Goal: Task Accomplishment & Management: Manage account settings

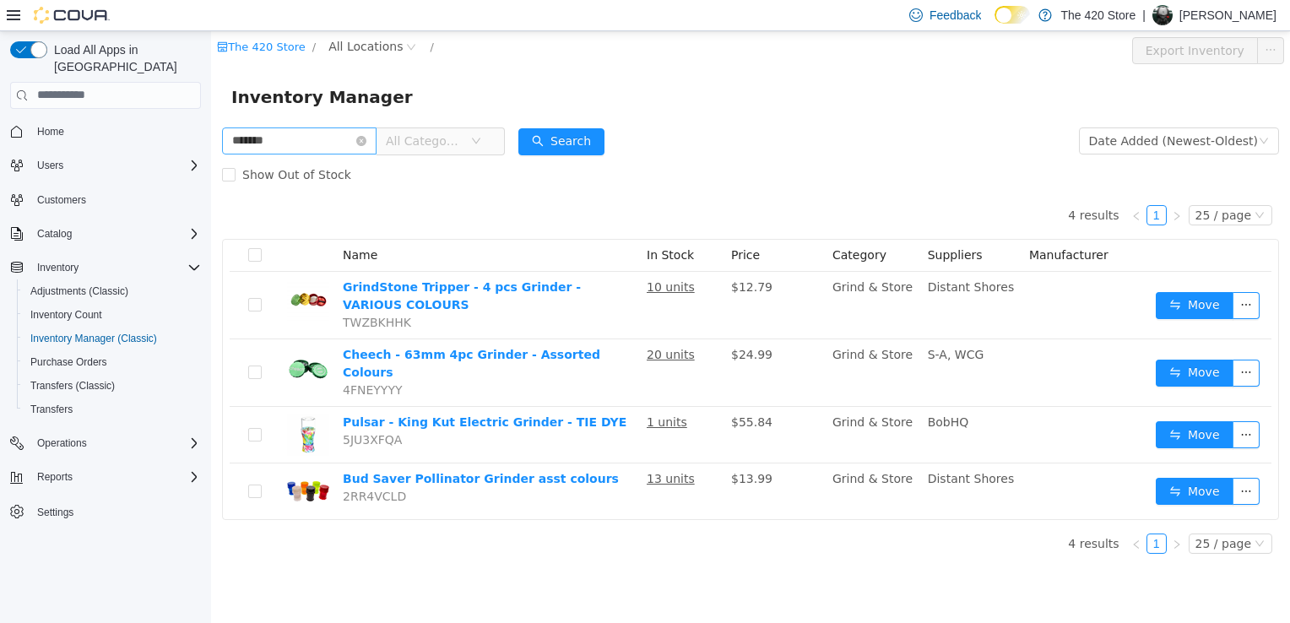
click at [367, 143] on icon "icon: close-circle" at bounding box center [361, 140] width 10 height 10
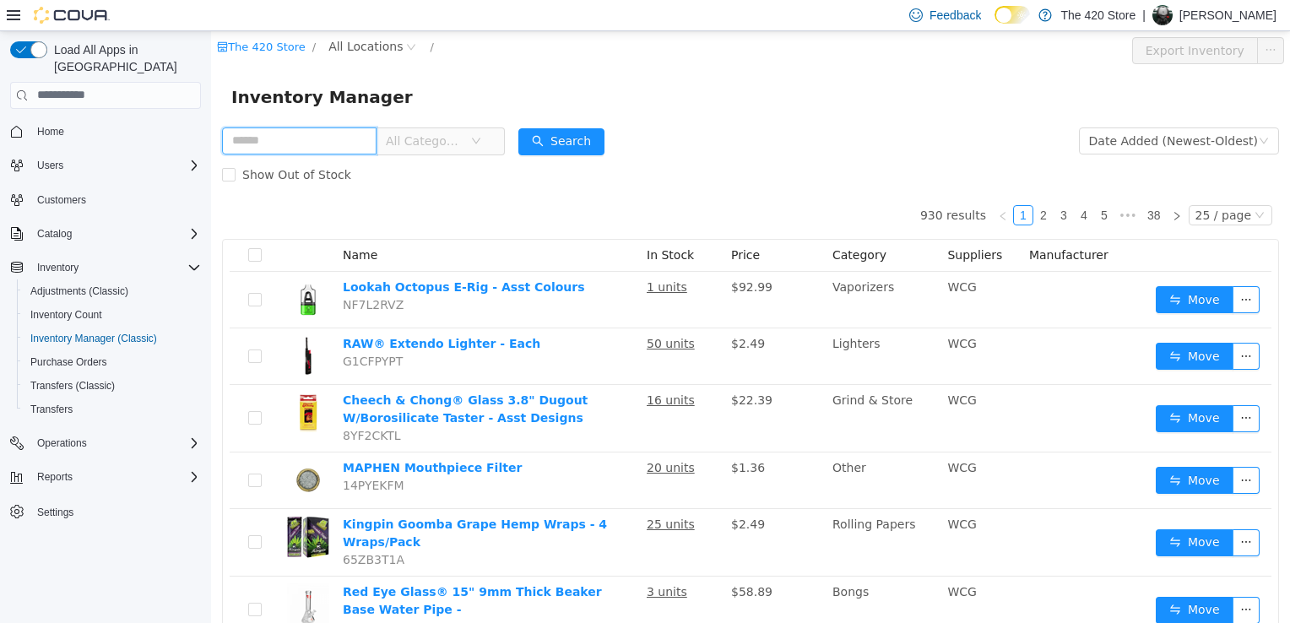
click at [348, 143] on input "text" at bounding box center [299, 140] width 155 height 27
type input "**********"
click at [570, 145] on button "Search" at bounding box center [562, 141] width 86 height 27
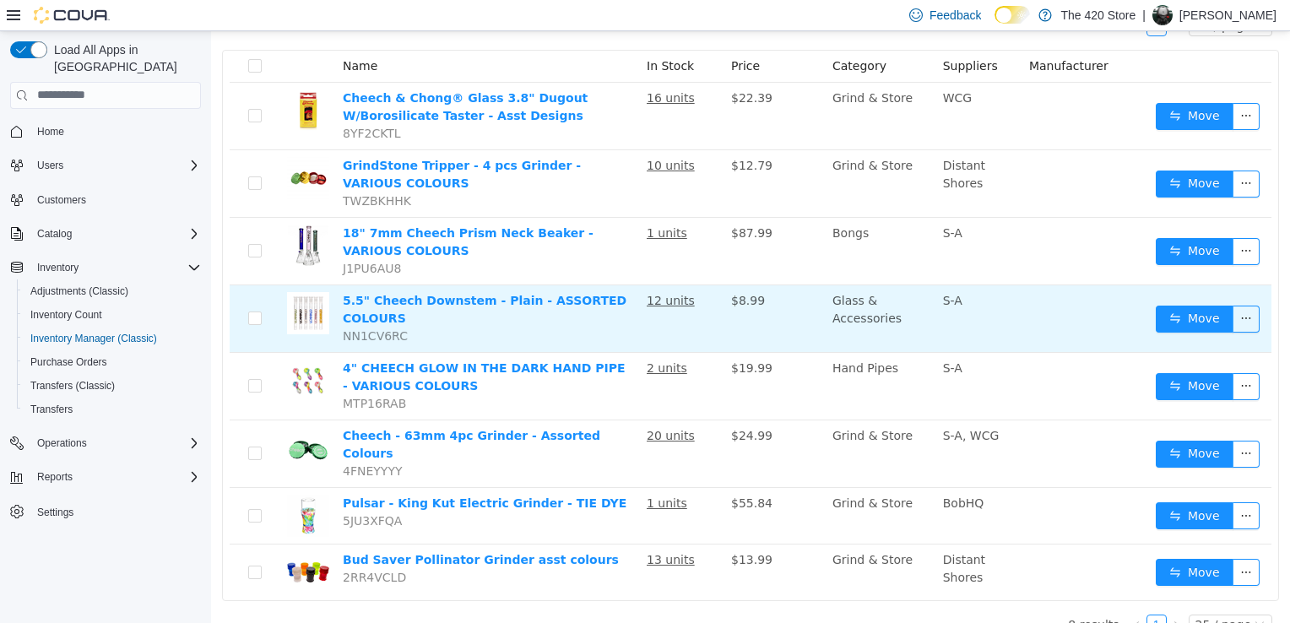
scroll to position [191, 0]
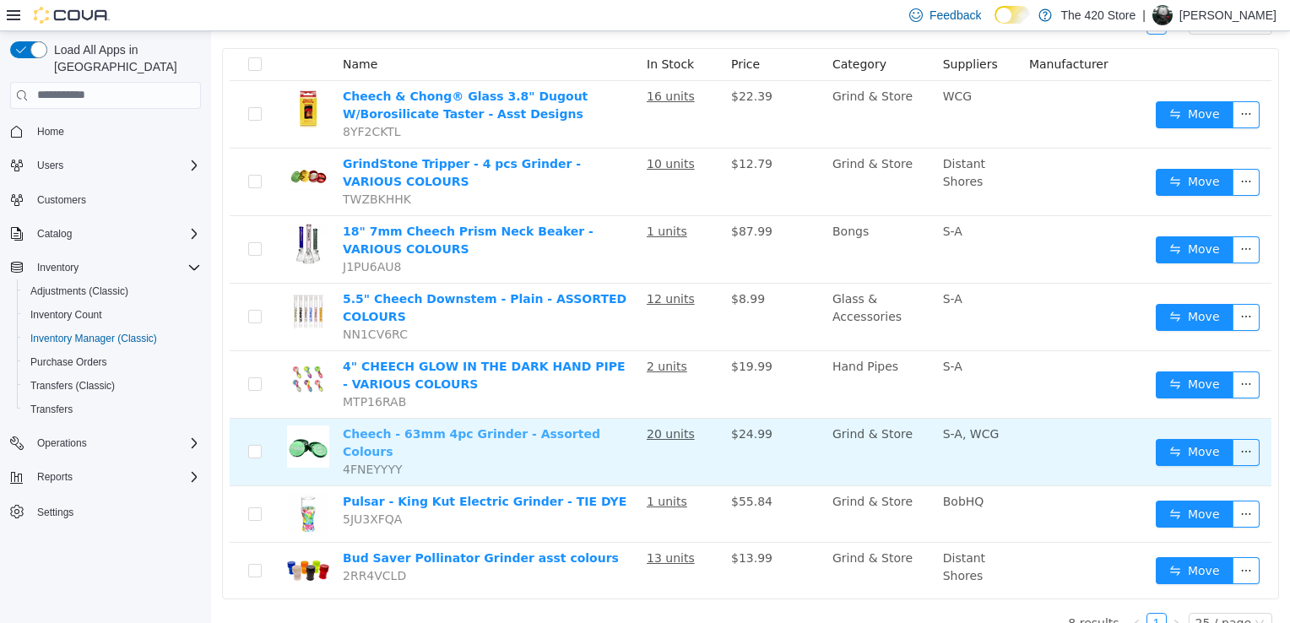
click at [416, 426] on link "Cheech - 63mm 4pc Grinder - Assorted Colours" at bounding box center [472, 441] width 258 height 31
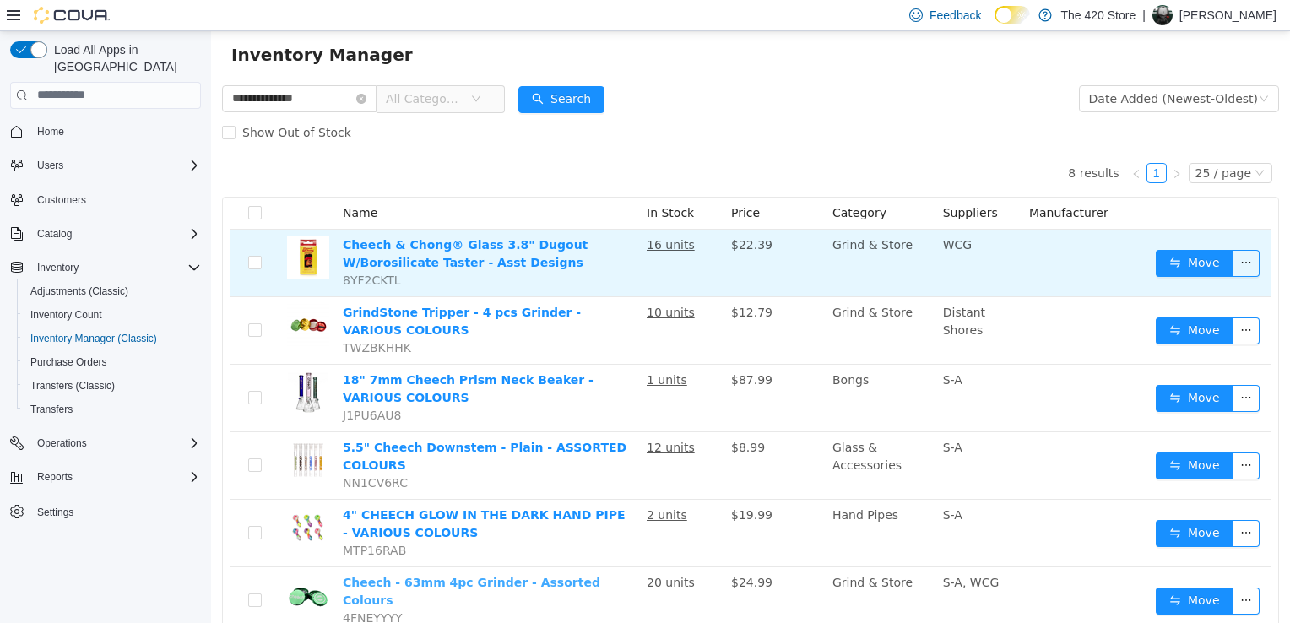
scroll to position [0, 0]
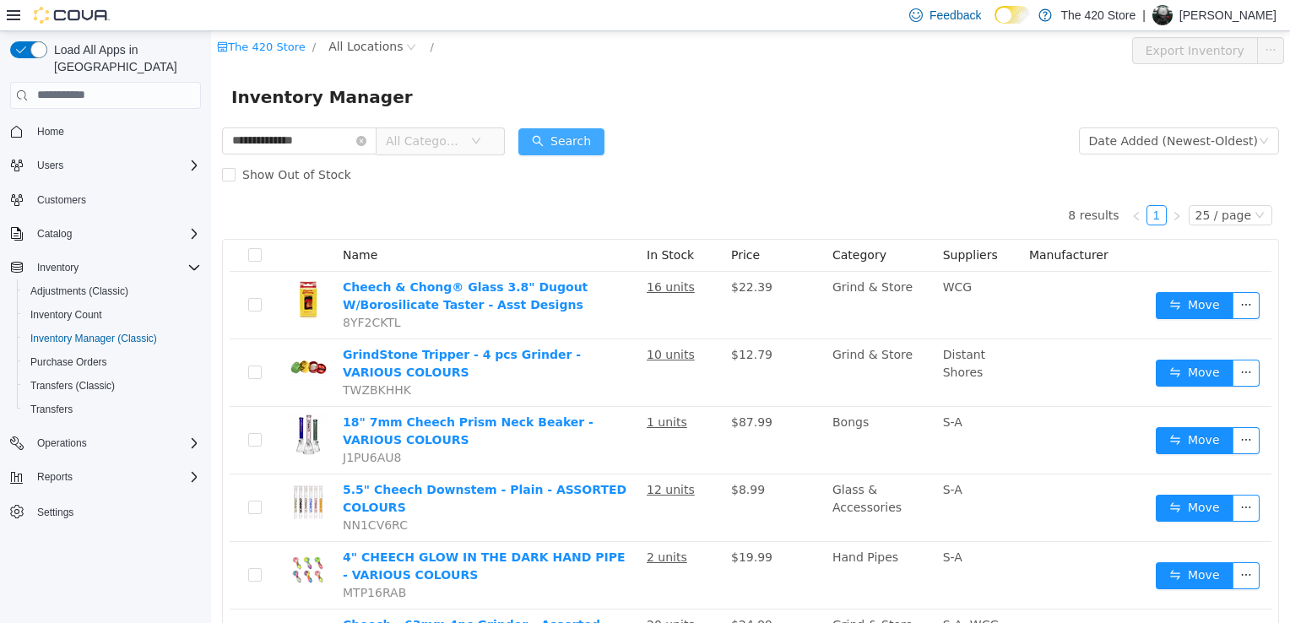
click at [579, 138] on button "Search" at bounding box center [562, 141] width 86 height 27
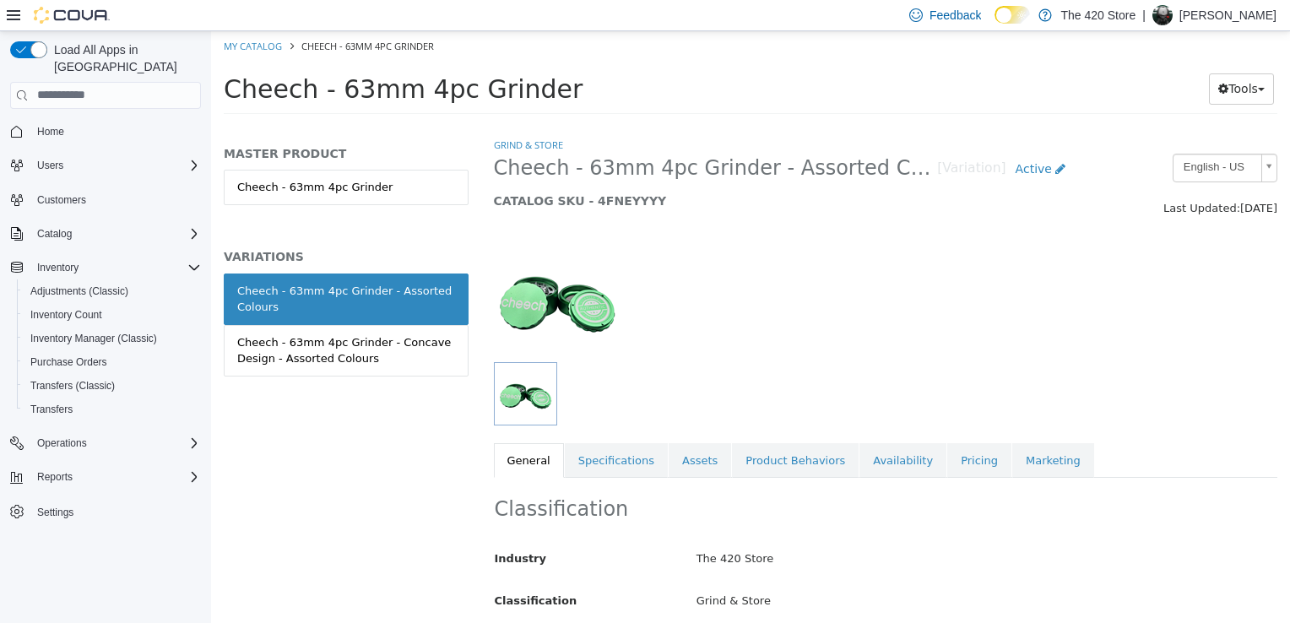
drag, startPoint x: 242, startPoint y: 85, endPoint x: 537, endPoint y: 79, distance: 294.8
click at [537, 79] on span "Cheech - 63mm 4pc Grinder" at bounding box center [403, 88] width 359 height 30
drag, startPoint x: 537, startPoint y: 79, endPoint x: 513, endPoint y: 85, distance: 24.4
copy span "Cheech - 63mm 4pc Grinder"
click at [381, 358] on div "Cheech - 63mm 4pc Grinder - Concave Design - Assorted Colours" at bounding box center [346, 350] width 218 height 33
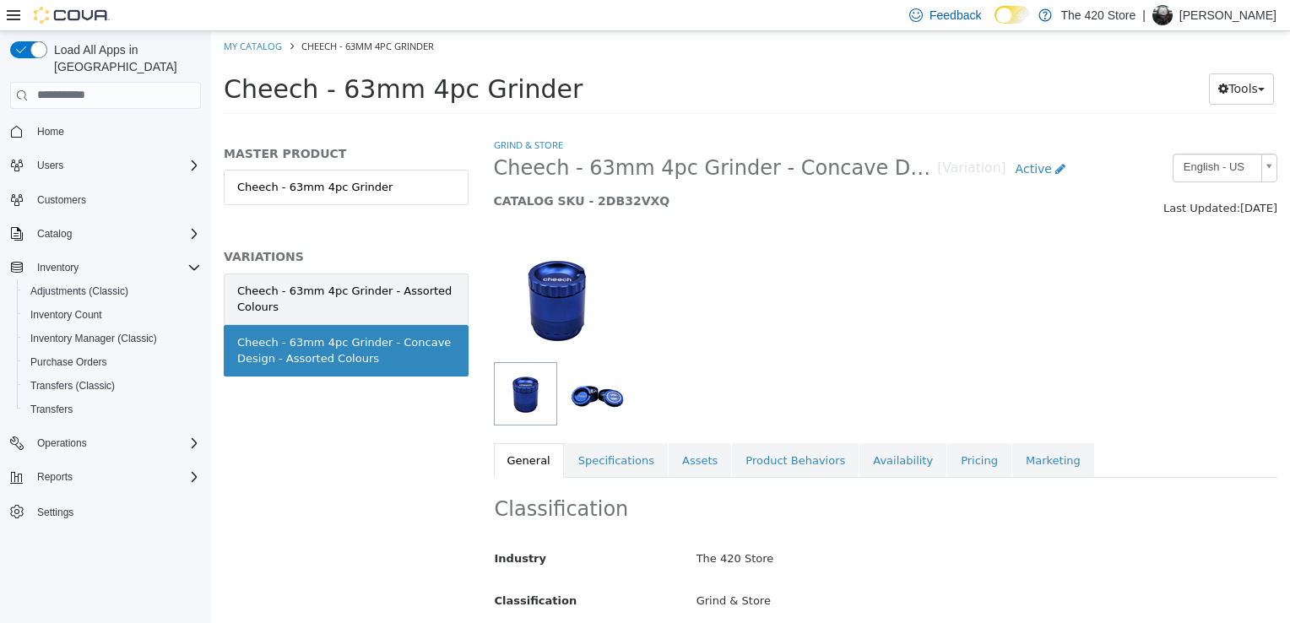
click at [376, 298] on div "Cheech - 63mm 4pc Grinder - Assorted Colours" at bounding box center [346, 298] width 218 height 33
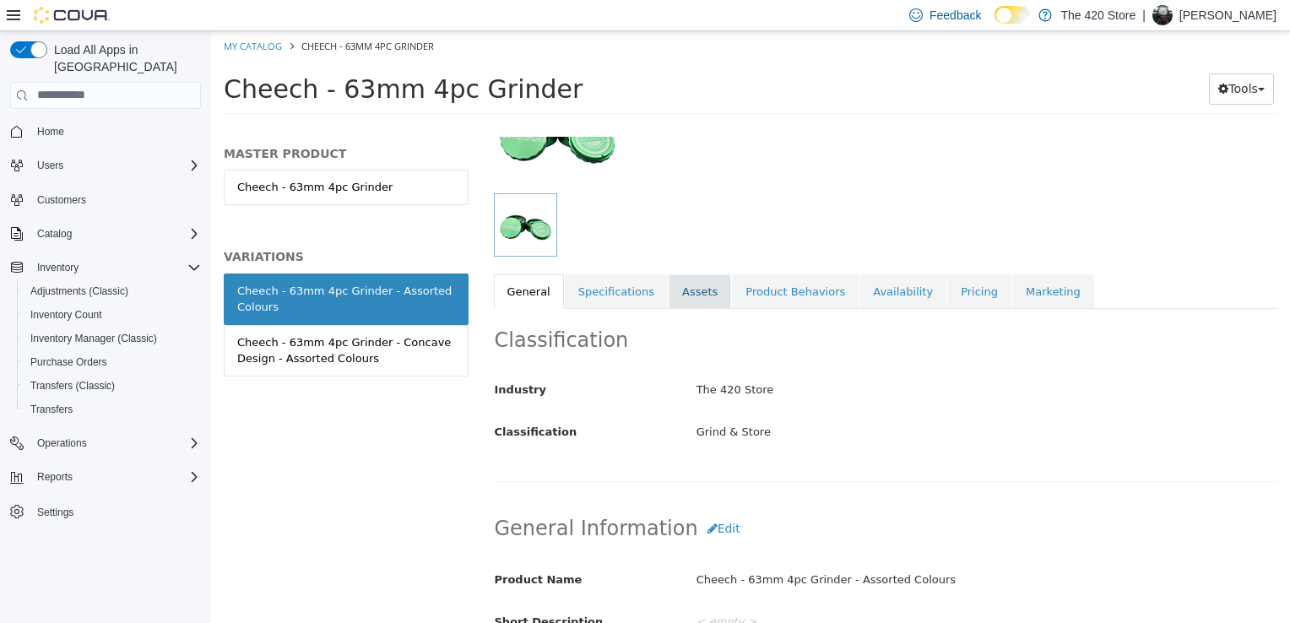
click at [696, 296] on link "Assets" at bounding box center [700, 291] width 62 height 35
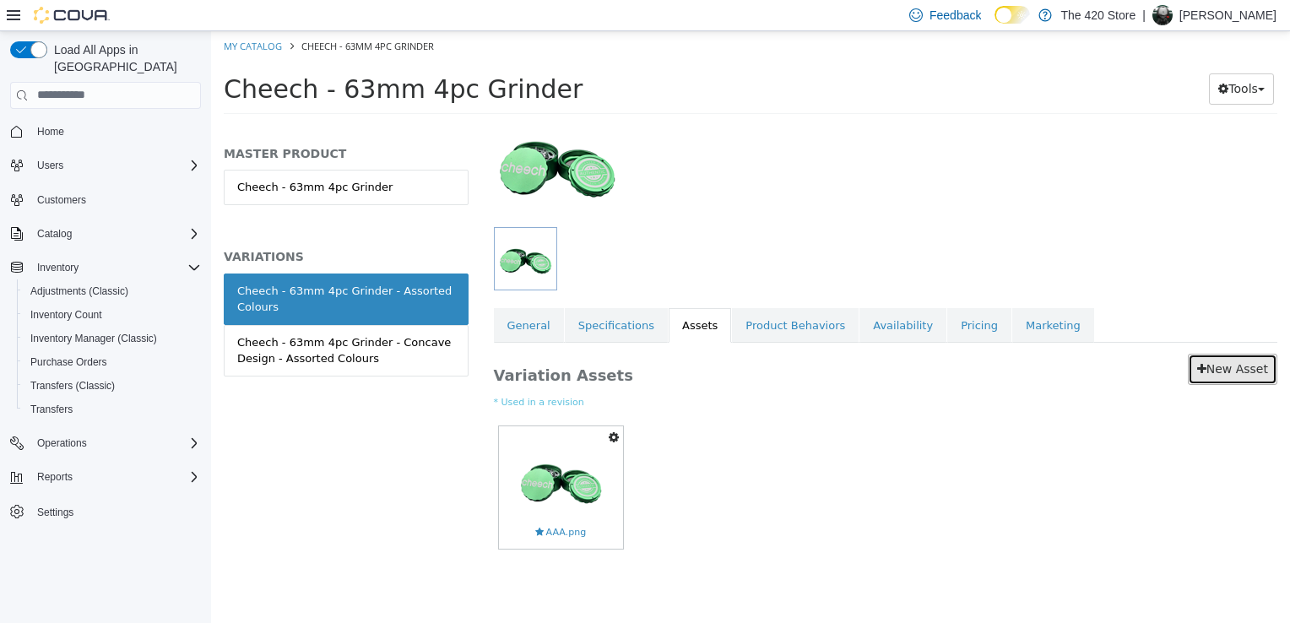
click at [1229, 371] on link "New Asset" at bounding box center [1233, 368] width 90 height 31
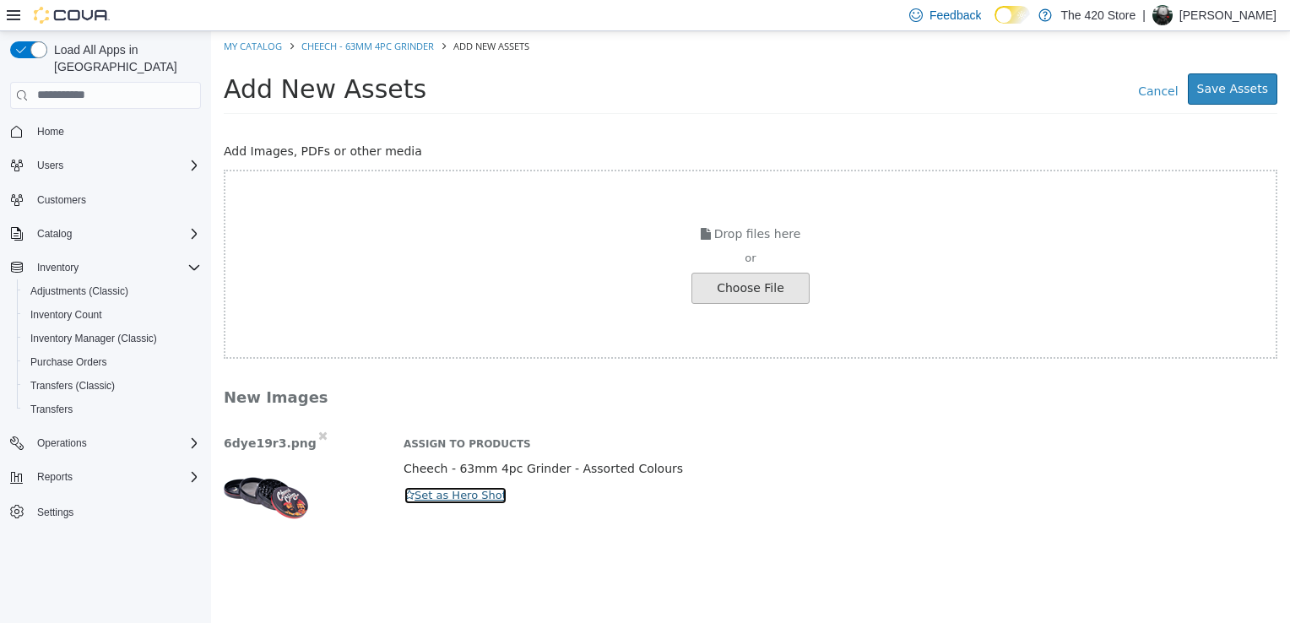
click at [409, 494] on icon "button" at bounding box center [410, 494] width 10 height 11
click at [1239, 94] on button "Save Assets" at bounding box center [1233, 88] width 90 height 31
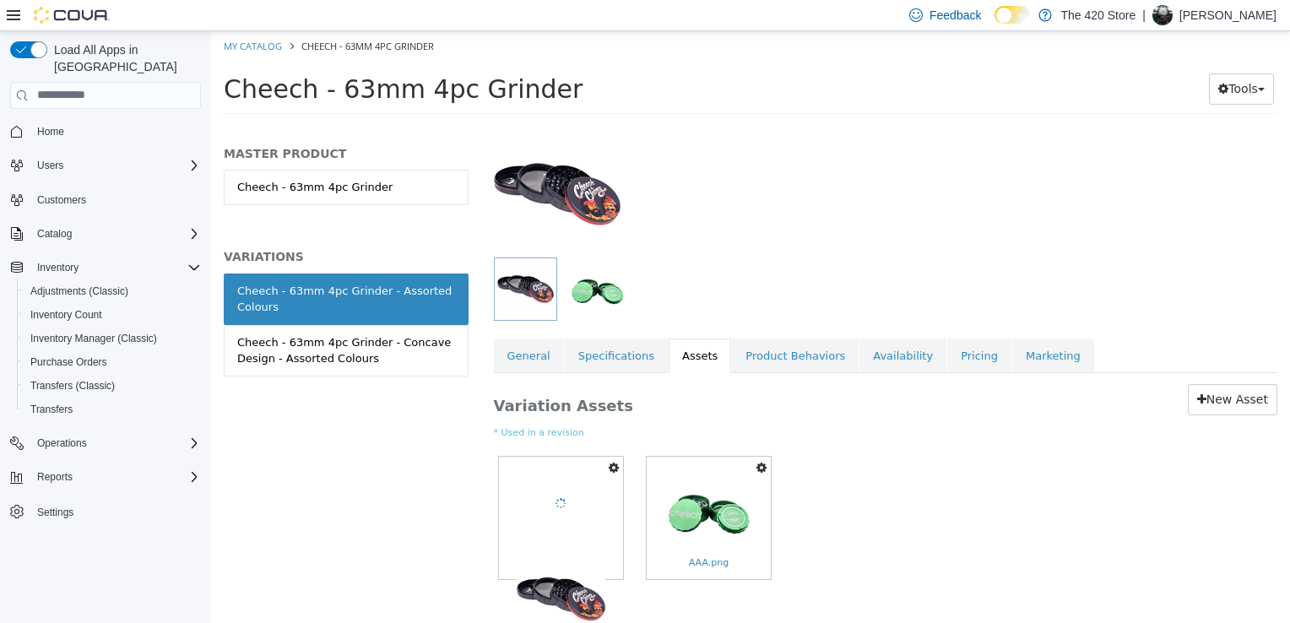
scroll to position [135, 0]
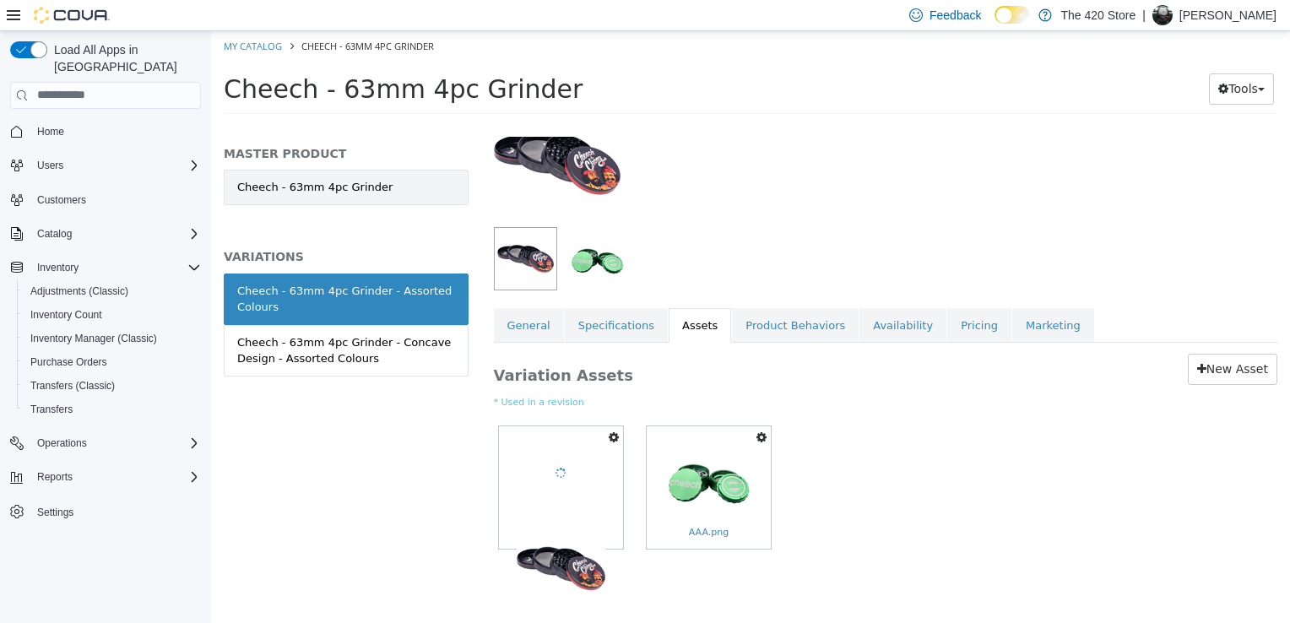
click at [395, 187] on link "Cheech - 63mm 4pc Grinder" at bounding box center [346, 186] width 245 height 35
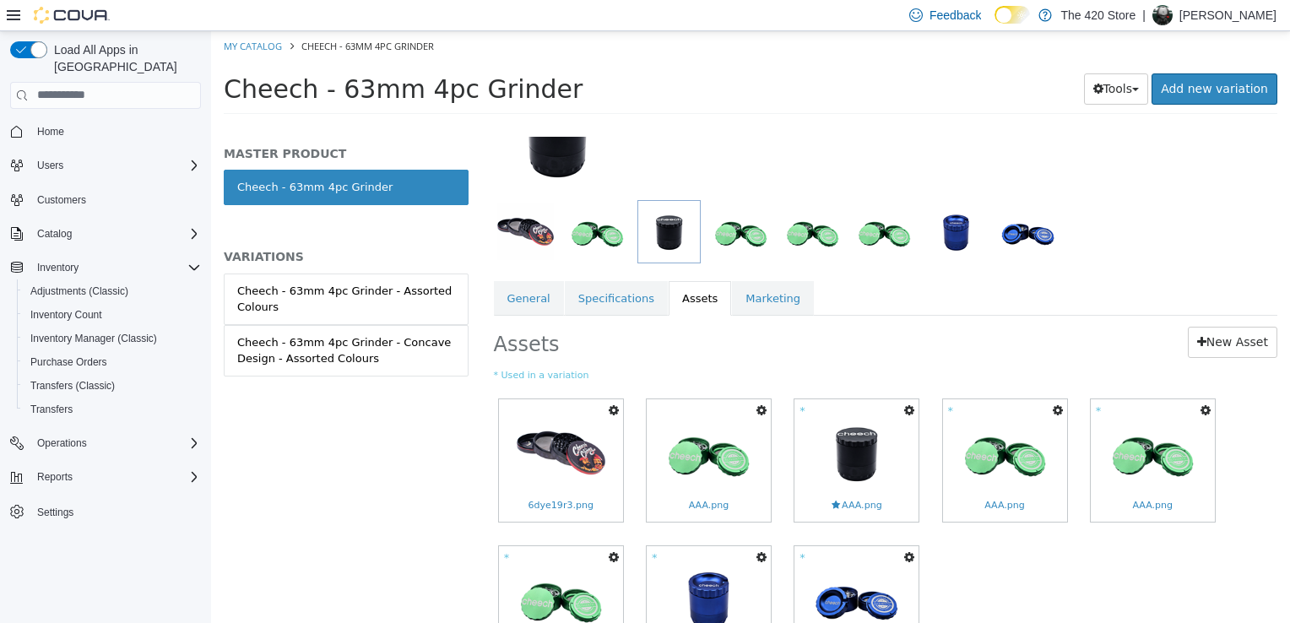
scroll to position [169, 0]
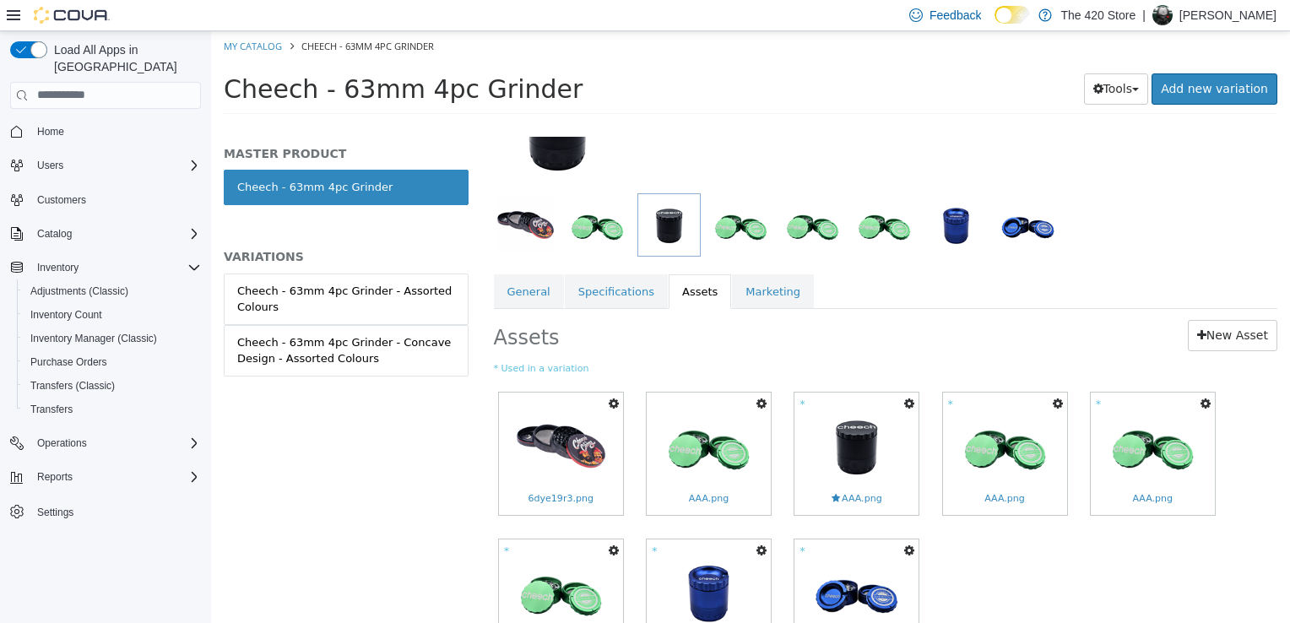
click at [614, 400] on icon "button" at bounding box center [614, 403] width 10 height 12
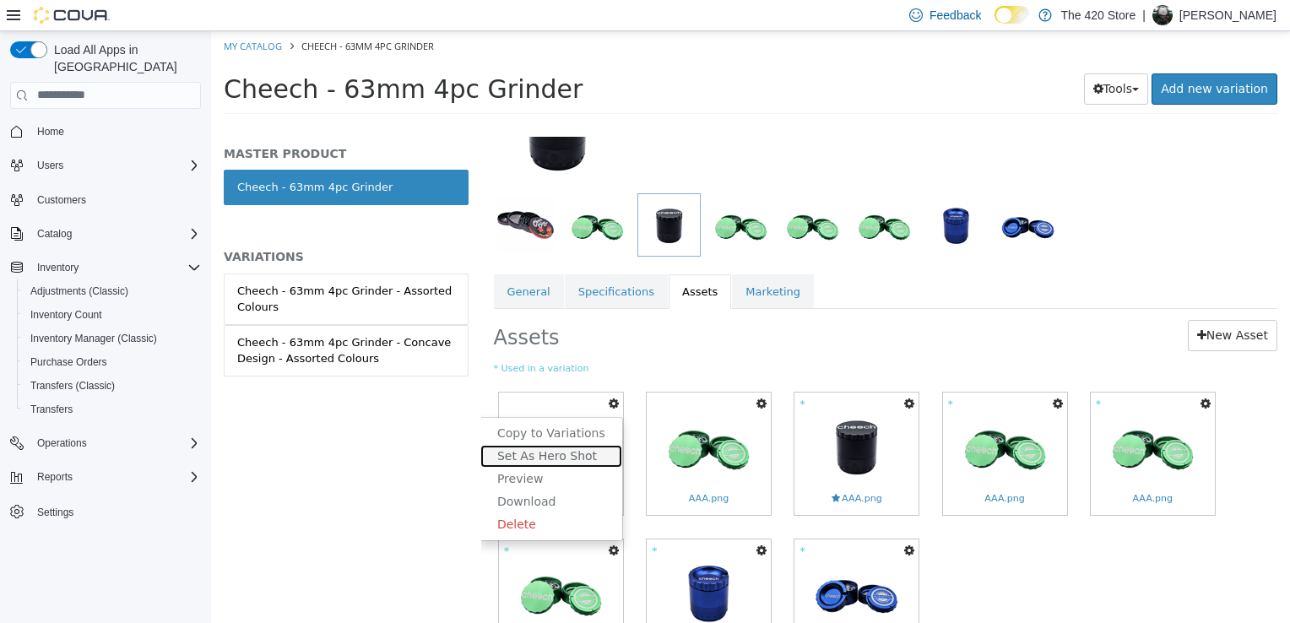
click at [574, 454] on link "Set As Hero Shot" at bounding box center [552, 455] width 142 height 23
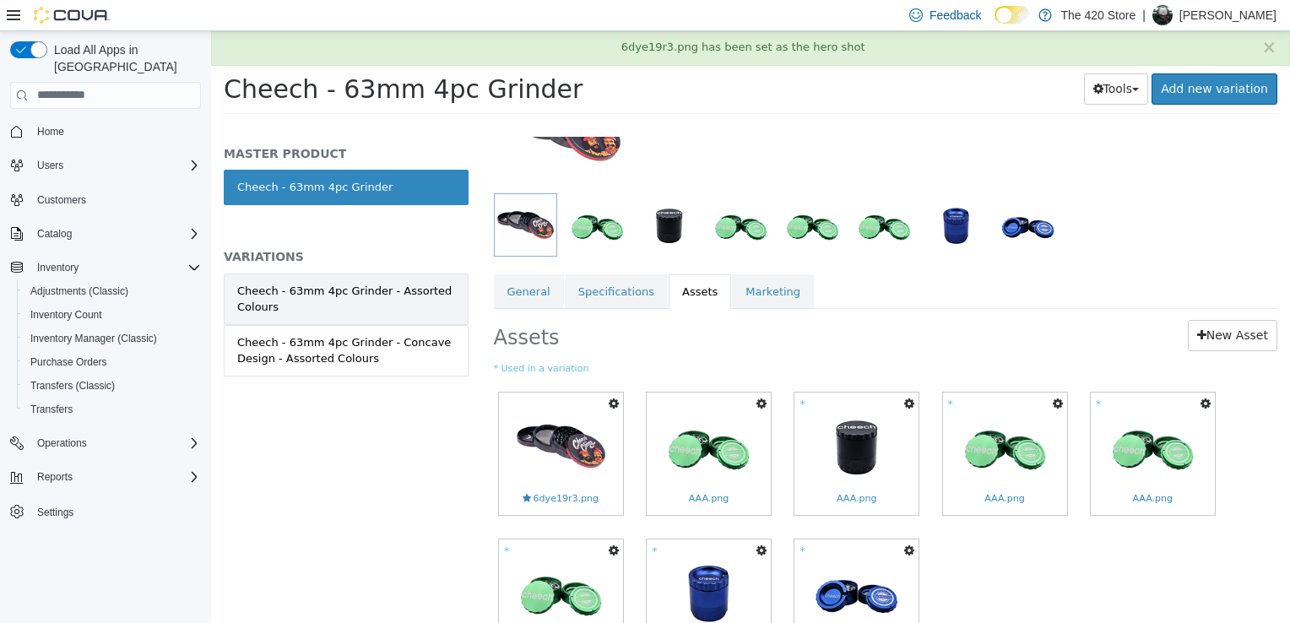
click at [395, 309] on div "Cheech - 63mm 4pc Grinder - Assorted Colours" at bounding box center [346, 298] width 218 height 33
